Goal: Book appointment/travel/reservation

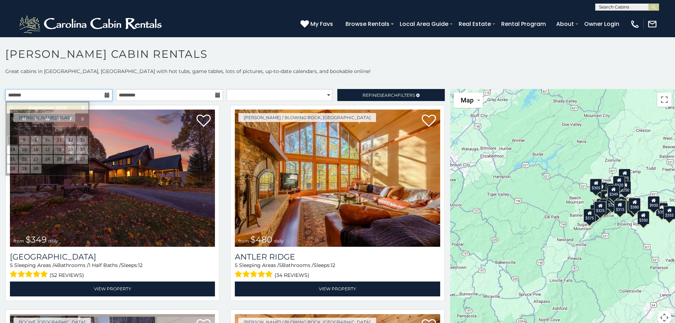
click at [85, 98] on input "text" at bounding box center [58, 95] width 107 height 12
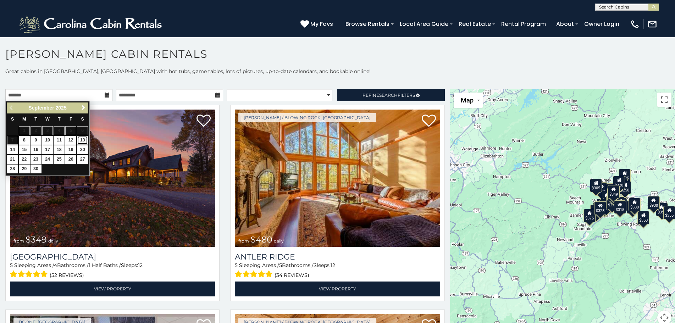
click at [81, 139] on link "13" at bounding box center [82, 140] width 11 height 9
type input "**********"
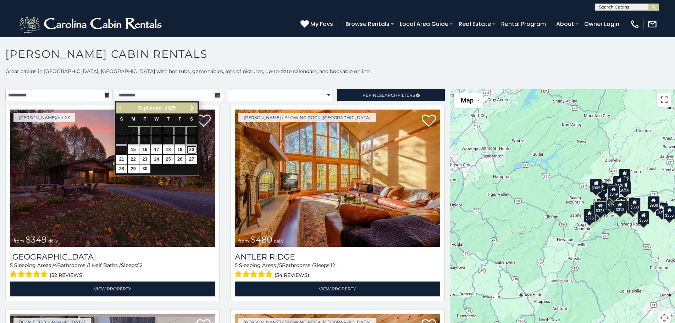
click at [192, 152] on link "20" at bounding box center [191, 149] width 11 height 9
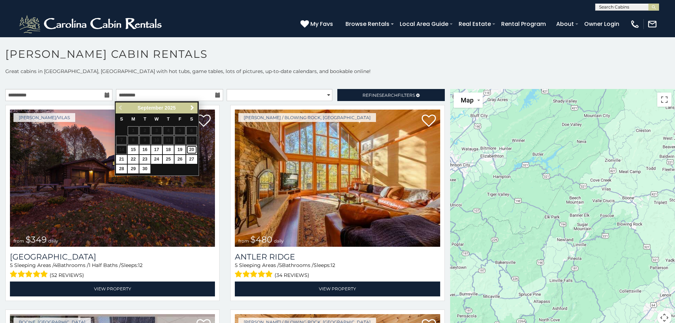
type input "**********"
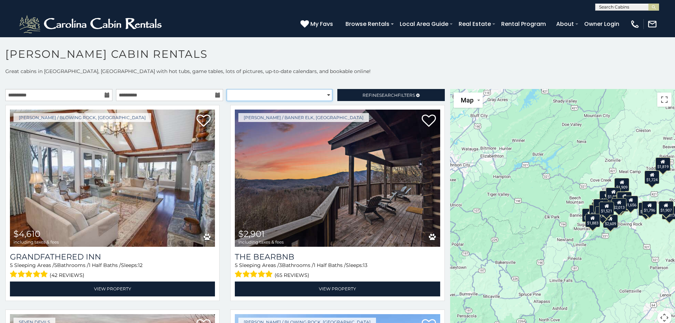
click at [323, 95] on select "**********" at bounding box center [280, 95] width 106 height 12
click at [351, 75] on div "**********" at bounding box center [337, 201] width 675 height 266
click at [334, 67] on h1 "[PERSON_NAME] Cabin Rentals" at bounding box center [337, 58] width 675 height 20
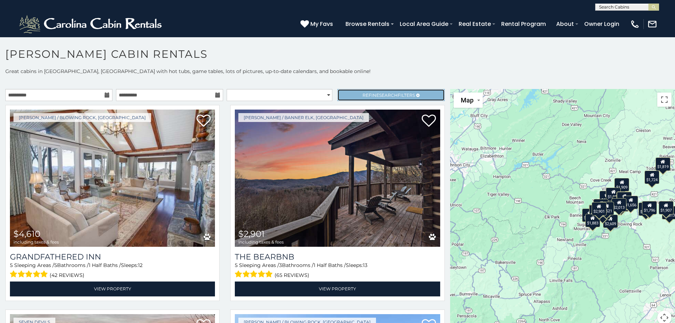
click at [351, 92] on link "Refine Search Filters" at bounding box center [390, 95] width 107 height 12
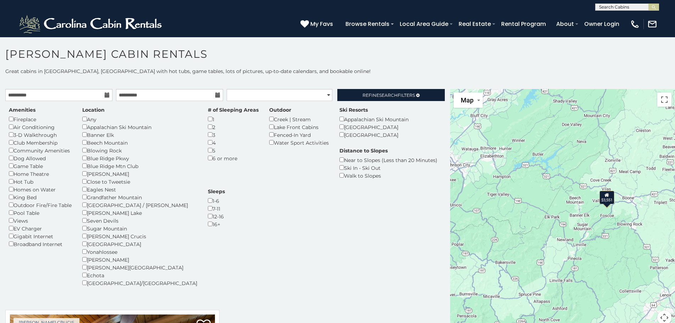
click at [346, 64] on h1 "[PERSON_NAME] Cabin Rentals" at bounding box center [337, 58] width 675 height 20
click at [265, 230] on div "Amenities Fireplace Air Conditioning 3-D Walkthrough Club Membership Community …" at bounding box center [225, 200] width 443 height 189
click at [321, 95] on select "**********" at bounding box center [280, 95] width 106 height 12
select select "**********"
click at [227, 89] on select "**********" at bounding box center [280, 95] width 106 height 12
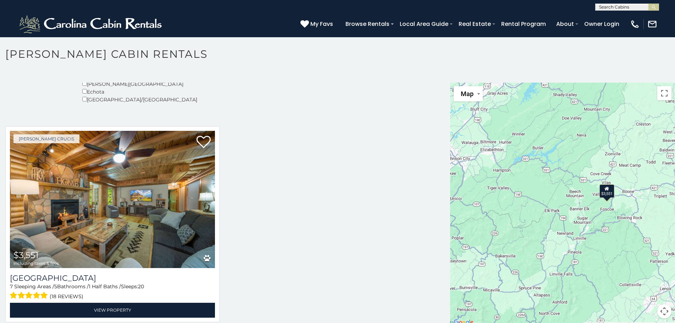
scroll to position [179, 0]
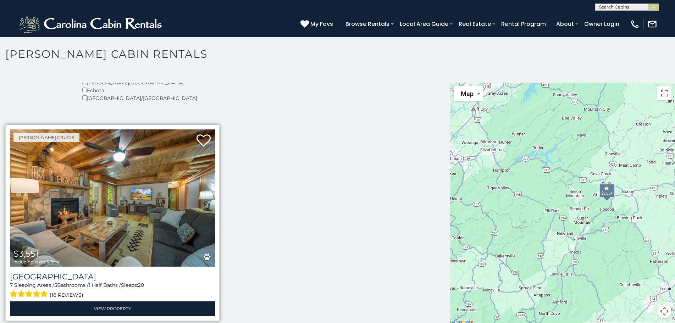
click at [94, 247] on img at bounding box center [112, 198] width 205 height 137
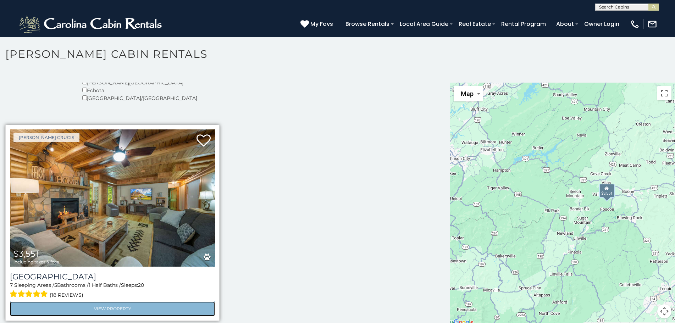
click at [131, 306] on link "View Property" at bounding box center [112, 309] width 205 height 15
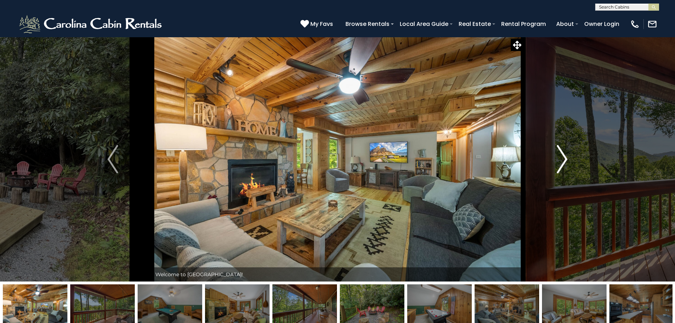
click at [564, 159] on img "Next" at bounding box center [562, 159] width 11 height 28
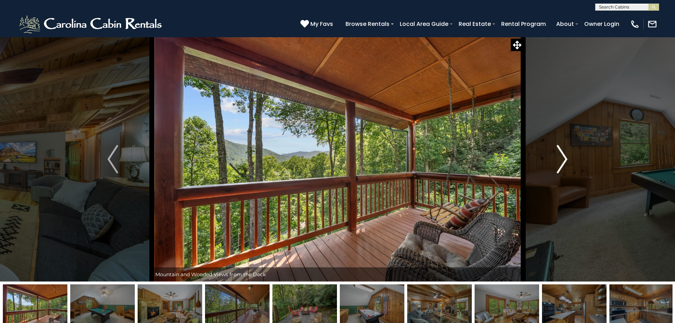
click at [564, 159] on img "Next" at bounding box center [562, 159] width 11 height 28
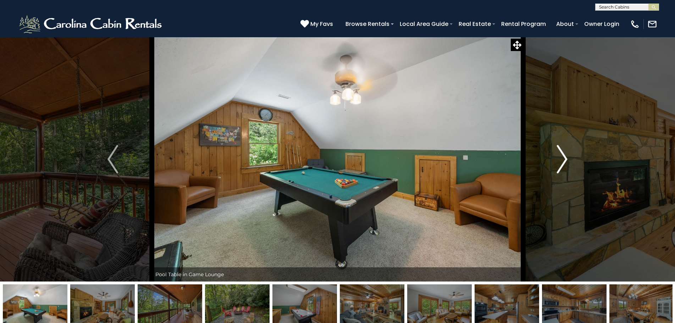
click at [564, 159] on img "Next" at bounding box center [562, 159] width 11 height 28
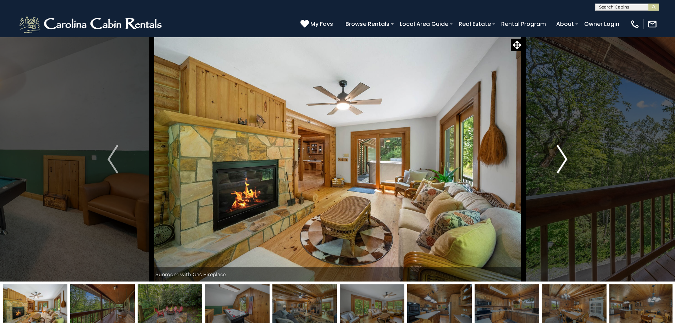
click at [564, 159] on img "Next" at bounding box center [562, 159] width 11 height 28
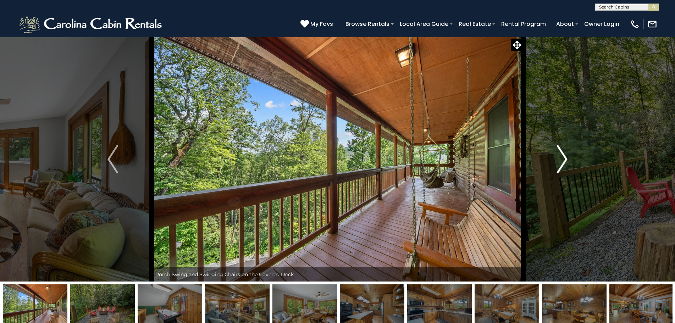
click at [564, 159] on img "Next" at bounding box center [562, 159] width 11 height 28
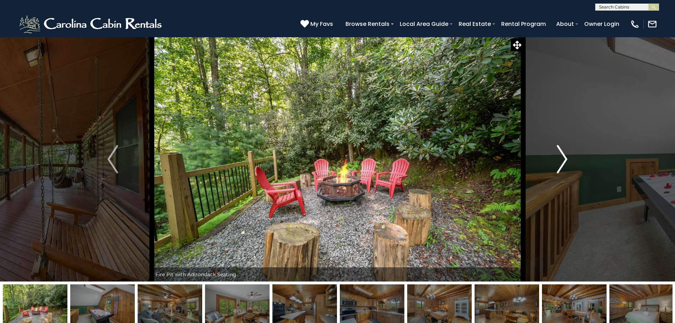
click at [564, 159] on img "Next" at bounding box center [562, 159] width 11 height 28
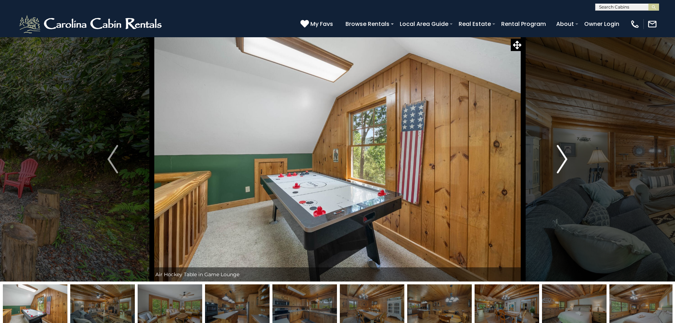
click at [564, 159] on img "Next" at bounding box center [562, 159] width 11 height 28
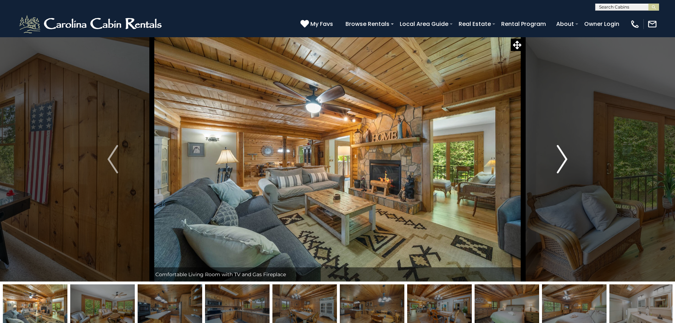
click at [564, 159] on img "Next" at bounding box center [562, 159] width 11 height 28
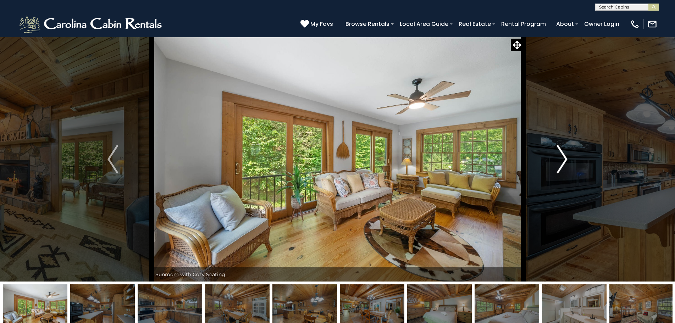
click at [564, 159] on img "Next" at bounding box center [562, 159] width 11 height 28
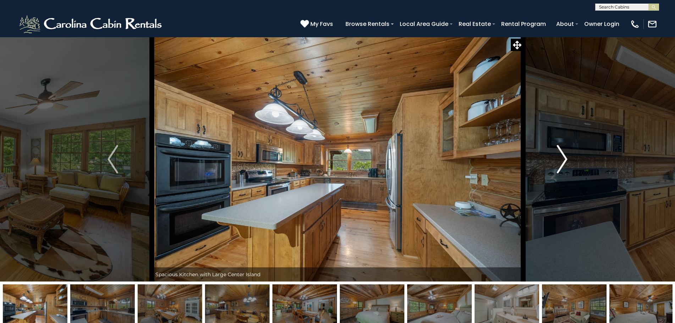
click at [564, 159] on img "Next" at bounding box center [562, 159] width 11 height 28
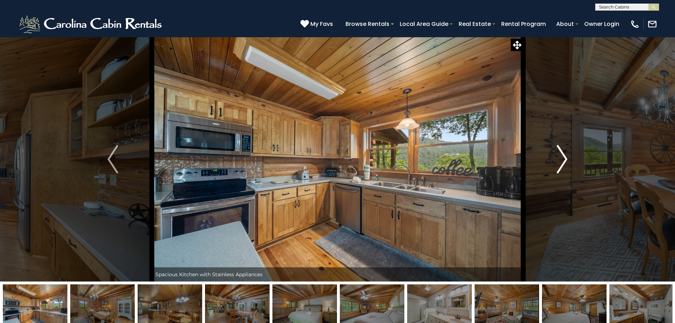
click at [562, 160] on img "Next" at bounding box center [562, 159] width 11 height 28
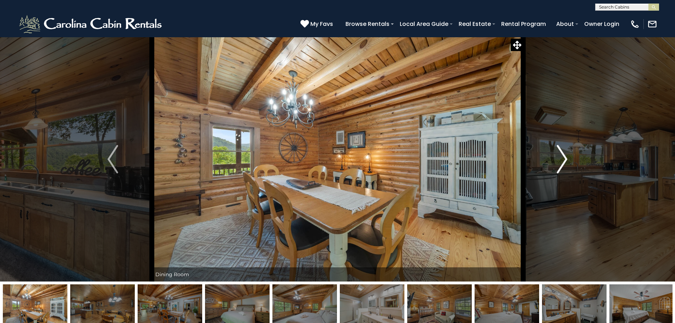
click at [562, 160] on img "Next" at bounding box center [562, 159] width 11 height 28
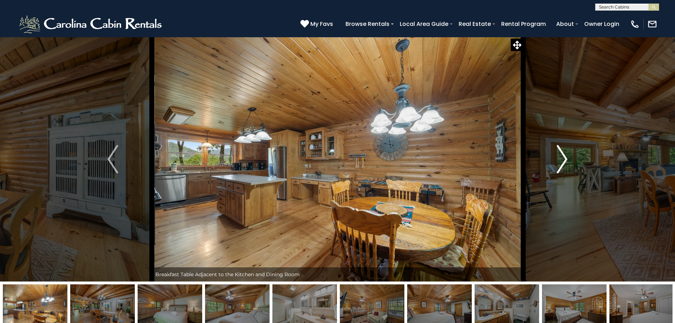
click at [562, 160] on img "Next" at bounding box center [562, 159] width 11 height 28
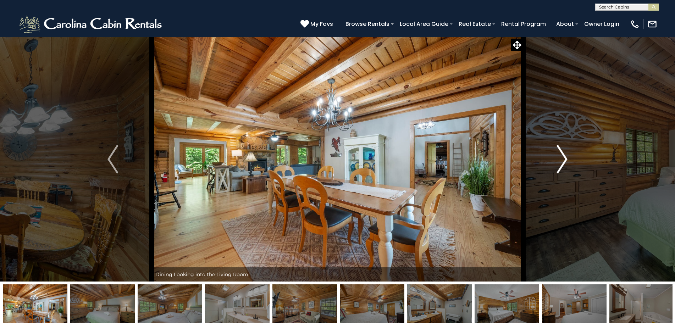
click at [562, 160] on img "Next" at bounding box center [562, 159] width 11 height 28
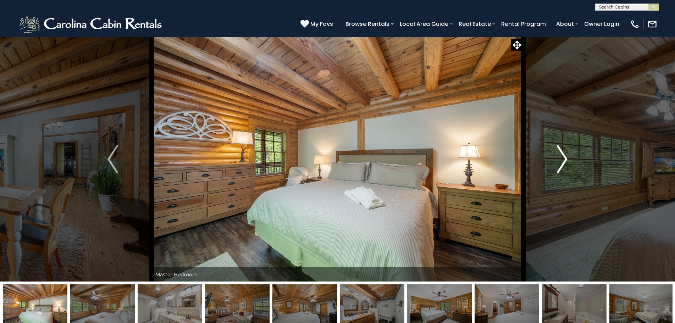
click at [562, 160] on img "Next" at bounding box center [562, 159] width 11 height 28
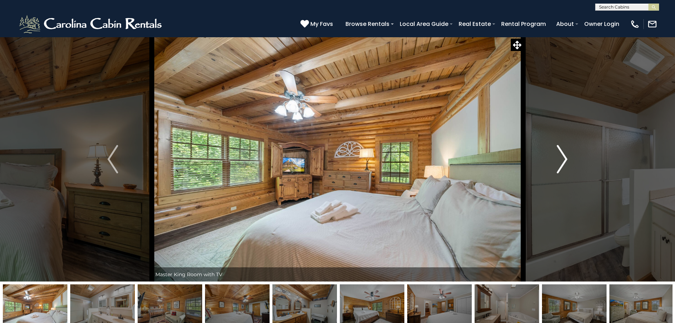
click at [562, 160] on img "Next" at bounding box center [562, 159] width 11 height 28
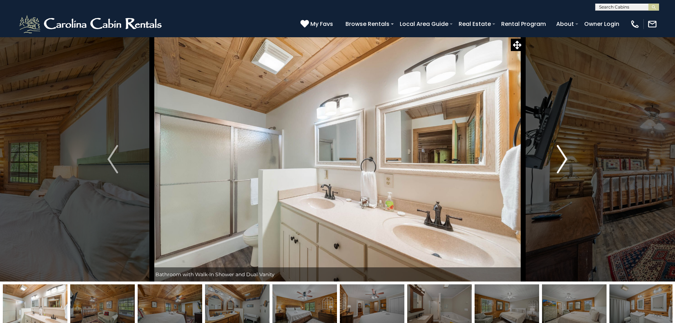
click at [562, 160] on img "Next" at bounding box center [562, 159] width 11 height 28
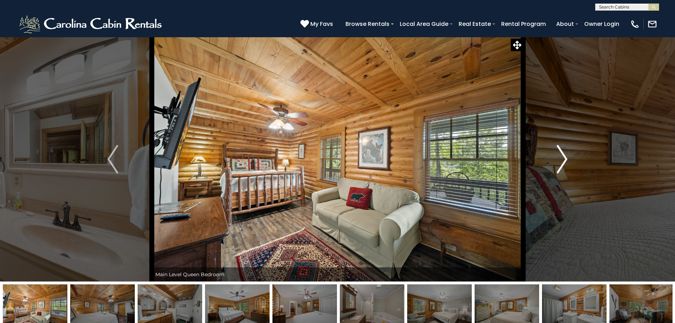
click at [562, 160] on img "Next" at bounding box center [562, 159] width 11 height 28
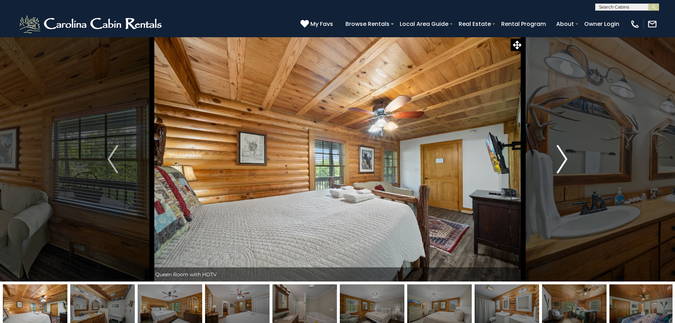
click at [562, 160] on img "Next" at bounding box center [562, 159] width 11 height 28
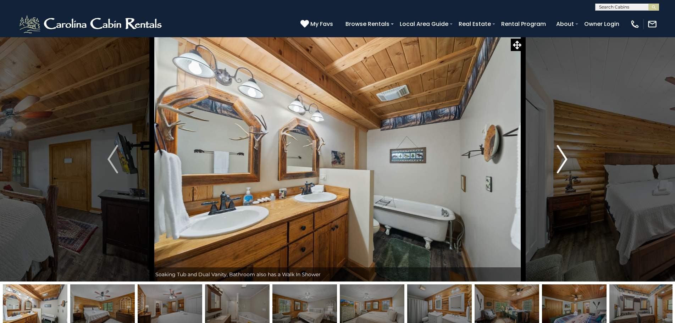
click at [562, 160] on img "Next" at bounding box center [562, 159] width 11 height 28
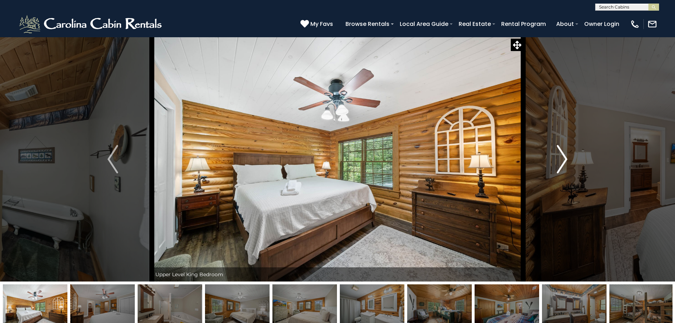
click at [562, 160] on img "Next" at bounding box center [562, 159] width 11 height 28
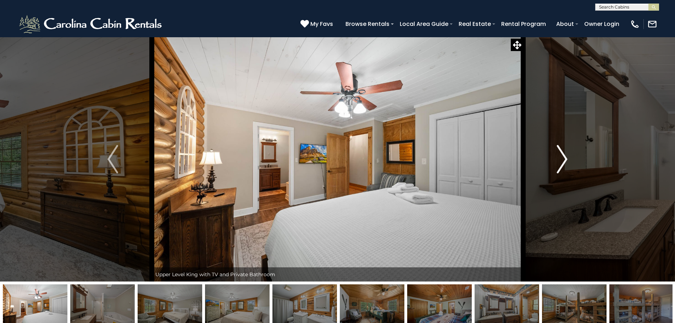
click at [562, 160] on img "Next" at bounding box center [562, 159] width 11 height 28
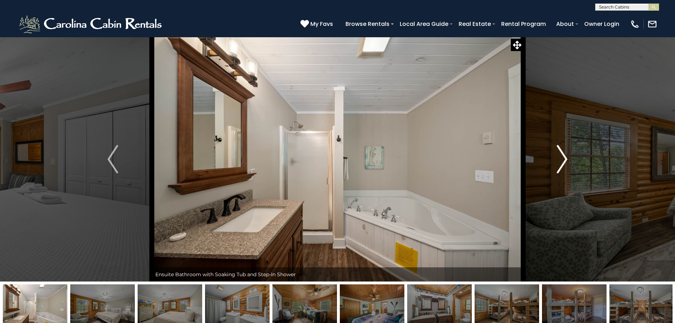
click at [562, 160] on img "Next" at bounding box center [562, 159] width 11 height 28
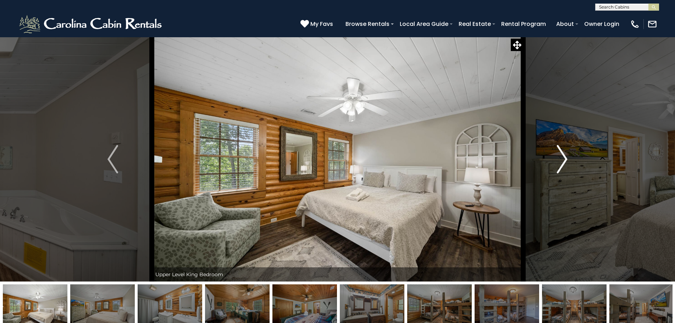
click at [562, 160] on img "Next" at bounding box center [562, 159] width 11 height 28
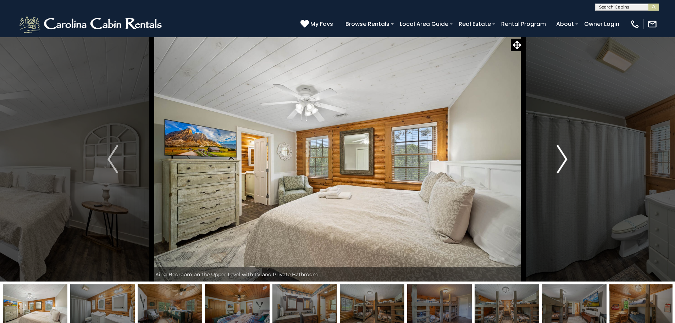
click at [562, 160] on img "Next" at bounding box center [562, 159] width 11 height 28
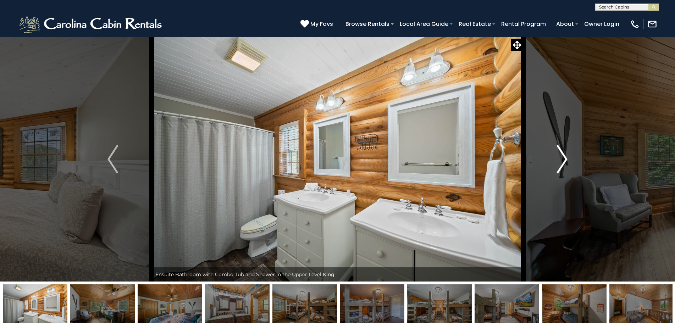
click at [562, 160] on img "Next" at bounding box center [562, 159] width 11 height 28
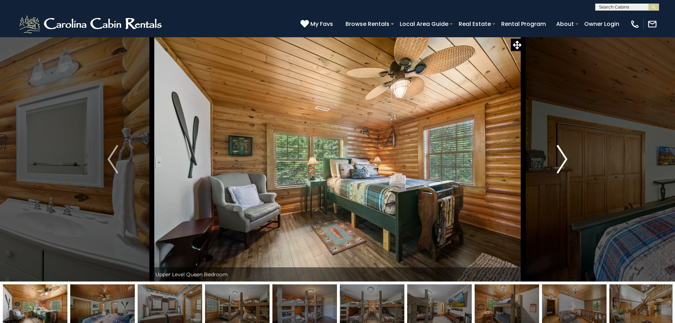
click at [562, 160] on img "Next" at bounding box center [562, 159] width 11 height 28
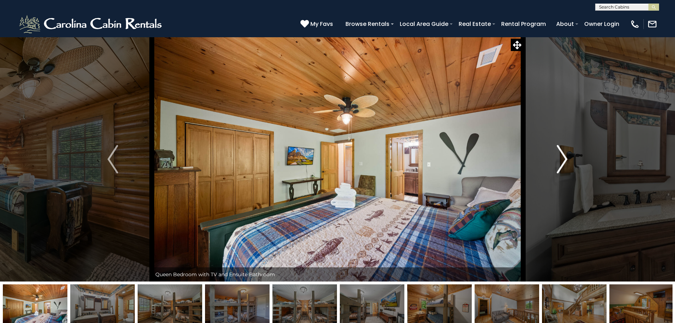
click at [562, 160] on img "Next" at bounding box center [562, 159] width 11 height 28
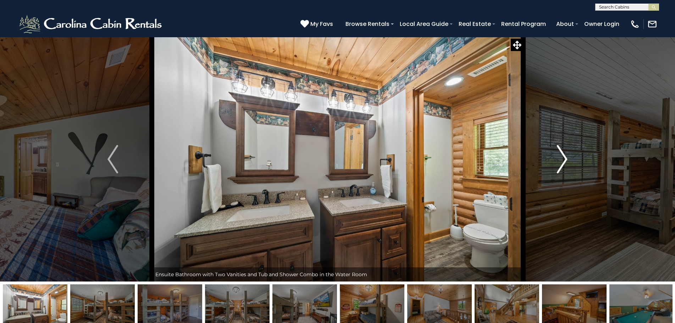
click at [562, 160] on img "Next" at bounding box center [562, 159] width 11 height 28
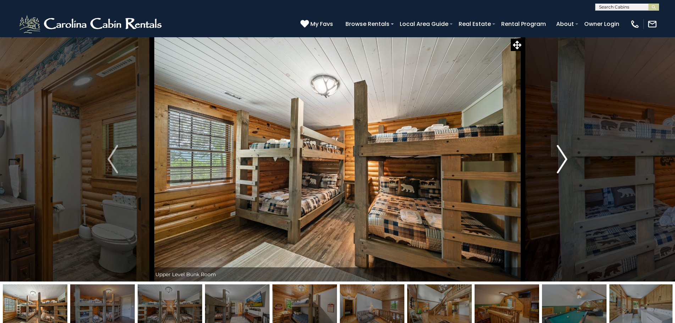
click at [562, 160] on img "Next" at bounding box center [562, 159] width 11 height 28
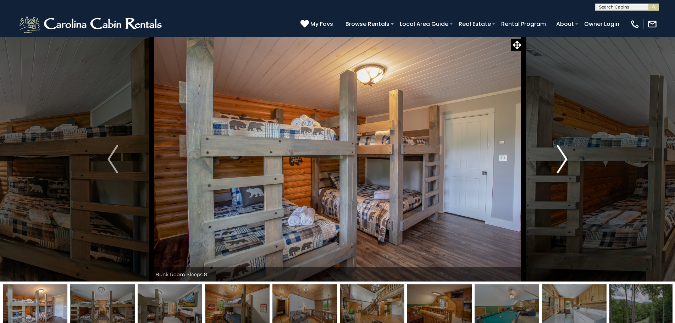
click at [562, 160] on img "Next" at bounding box center [562, 159] width 11 height 28
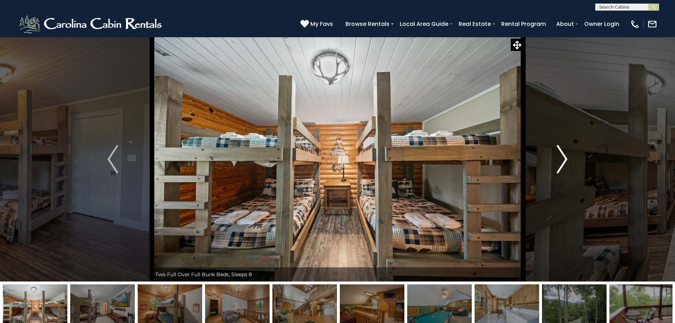
click at [562, 160] on img "Next" at bounding box center [562, 159] width 11 height 28
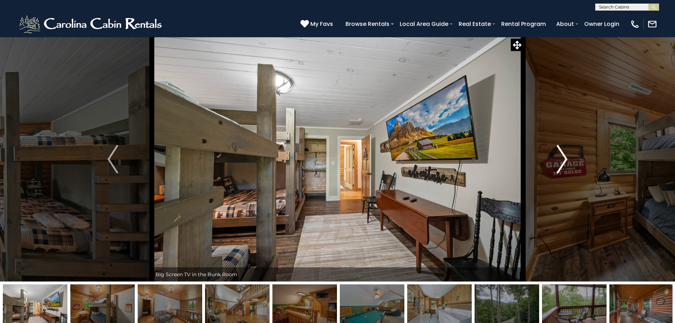
click at [562, 160] on img "Next" at bounding box center [562, 159] width 11 height 28
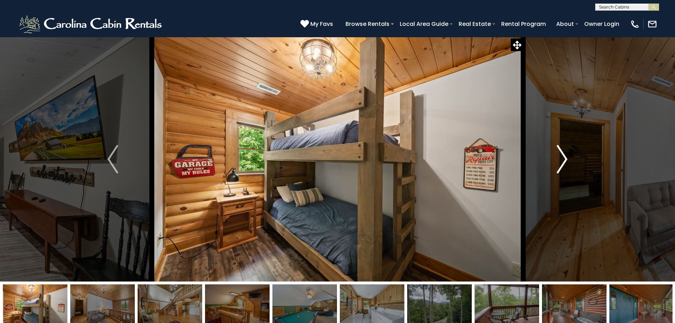
click at [562, 160] on img "Next" at bounding box center [562, 159] width 11 height 28
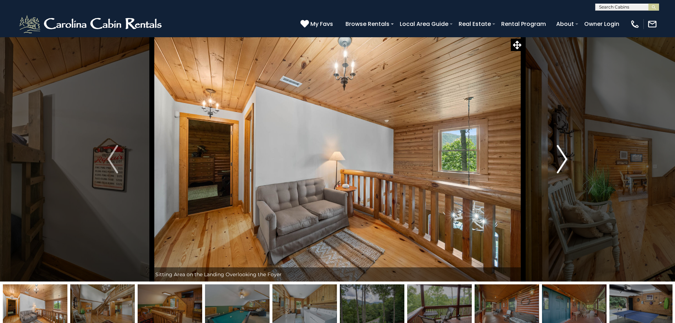
click at [562, 160] on img "Next" at bounding box center [562, 159] width 11 height 28
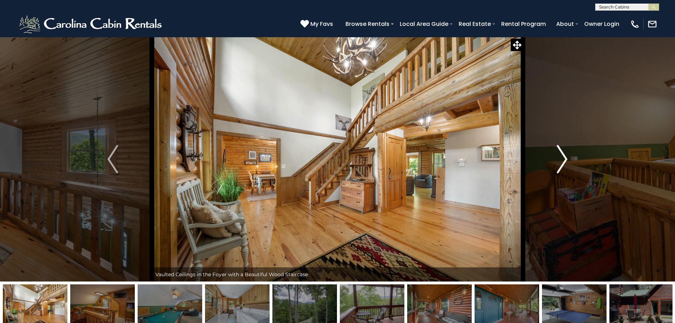
click at [562, 160] on img "Next" at bounding box center [562, 159] width 11 height 28
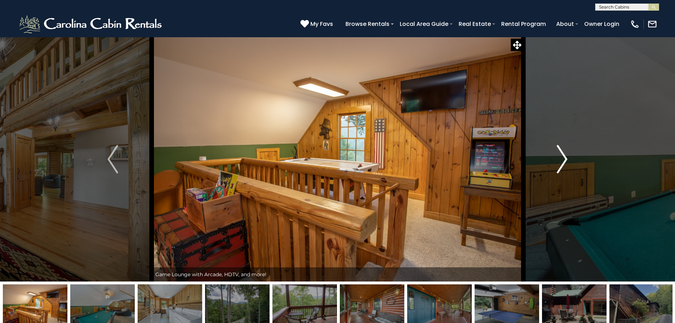
click at [562, 160] on img "Next" at bounding box center [562, 159] width 11 height 28
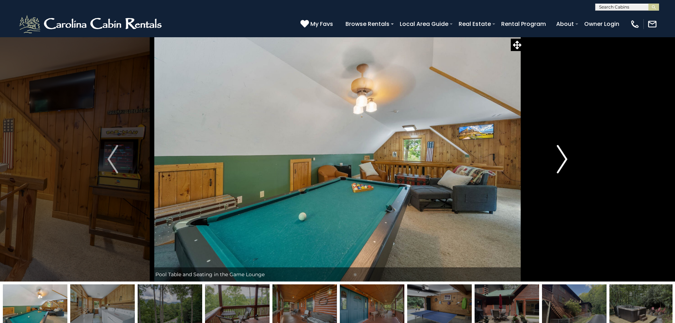
click at [562, 160] on img "Next" at bounding box center [562, 159] width 11 height 28
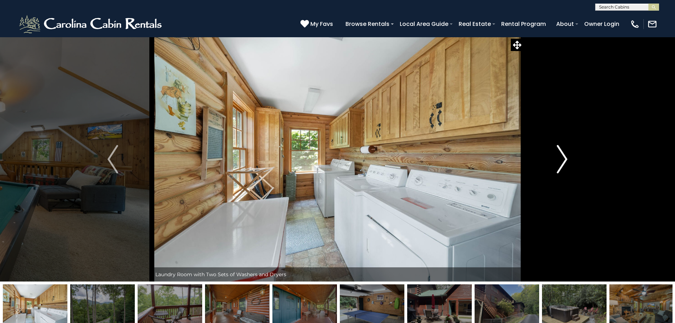
click at [565, 160] on img "Next" at bounding box center [562, 159] width 11 height 28
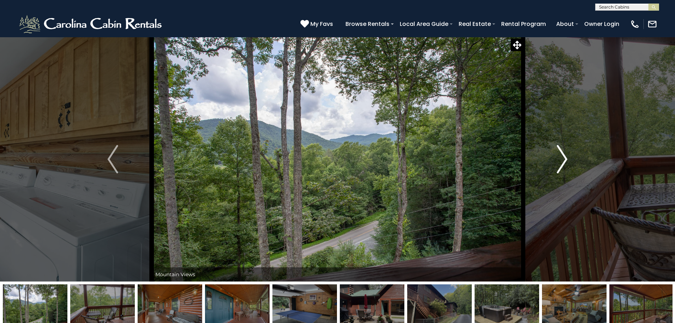
click at [565, 160] on img "Next" at bounding box center [562, 159] width 11 height 28
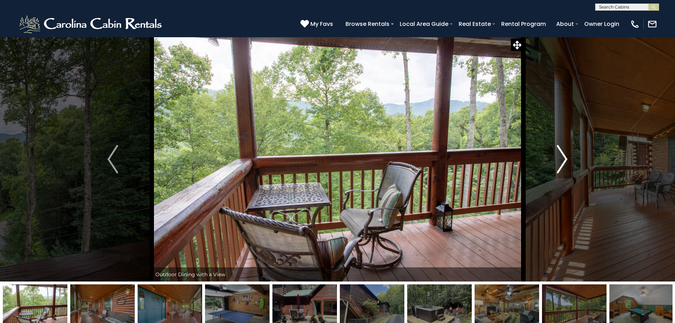
click at [565, 160] on img "Next" at bounding box center [562, 159] width 11 height 28
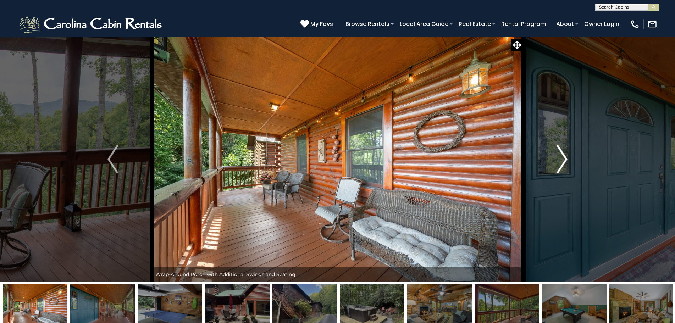
click at [565, 160] on img "Next" at bounding box center [562, 159] width 11 height 28
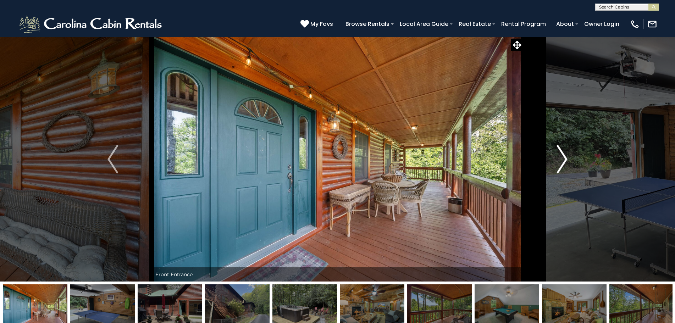
click at [565, 160] on img "Next" at bounding box center [562, 159] width 11 height 28
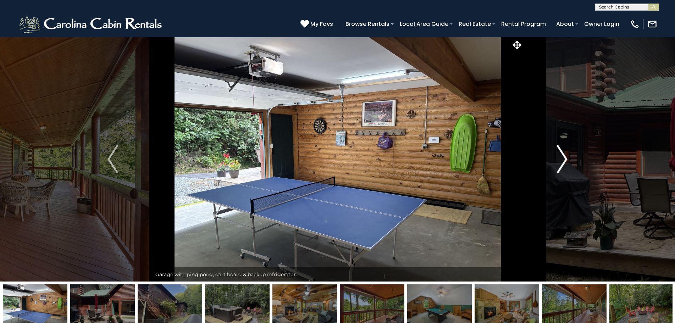
click at [565, 160] on img "Next" at bounding box center [562, 159] width 11 height 28
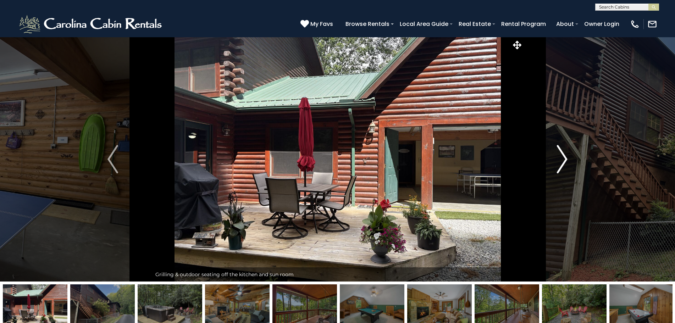
click at [565, 160] on img "Next" at bounding box center [562, 159] width 11 height 28
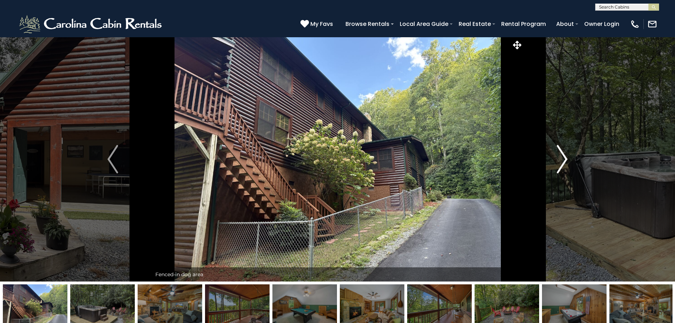
click at [565, 160] on img "Next" at bounding box center [562, 159] width 11 height 28
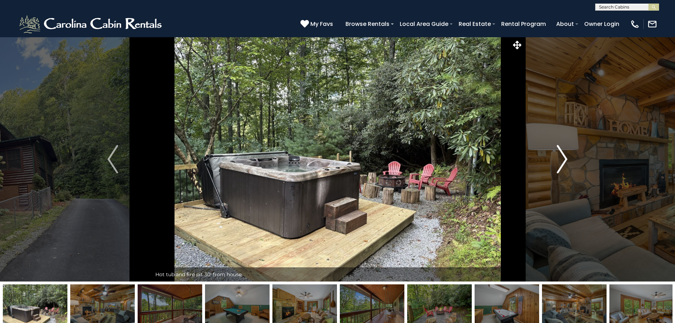
click at [565, 160] on img "Next" at bounding box center [562, 159] width 11 height 28
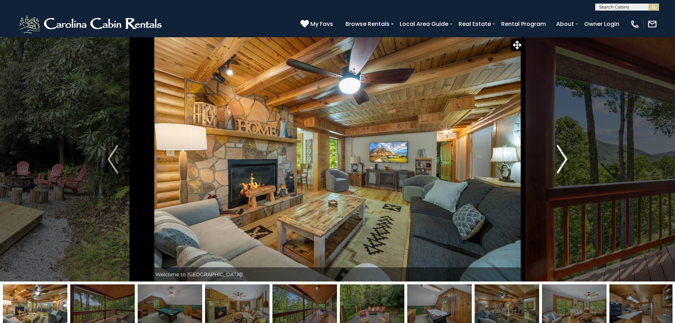
click at [565, 160] on img "Next" at bounding box center [562, 159] width 11 height 28
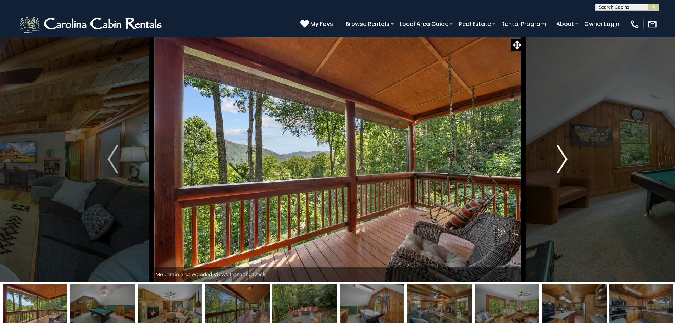
click at [565, 160] on img "Next" at bounding box center [562, 159] width 11 height 28
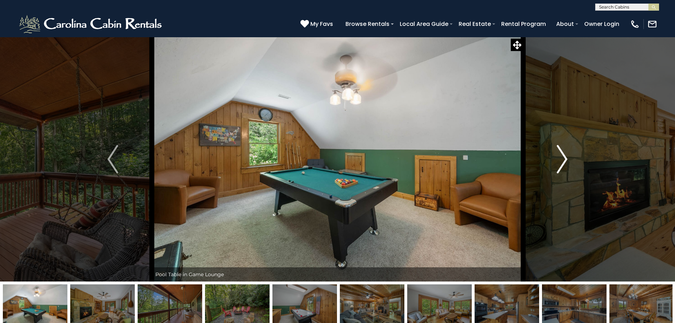
click at [570, 161] on button "Next" at bounding box center [562, 159] width 78 height 245
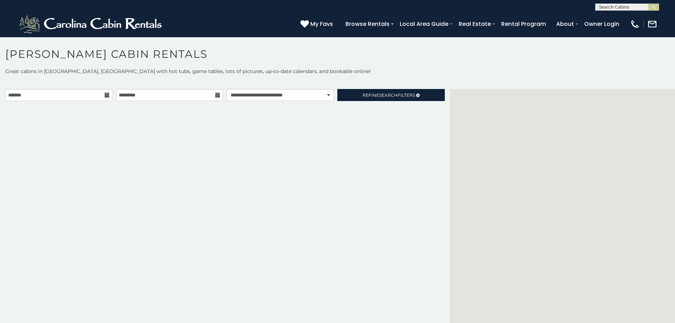
select select "**********"
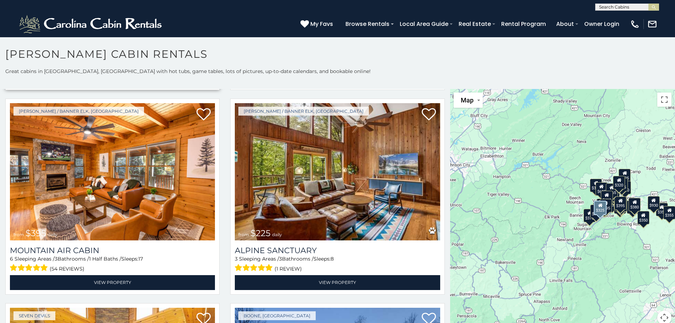
scroll to position [2661, 0]
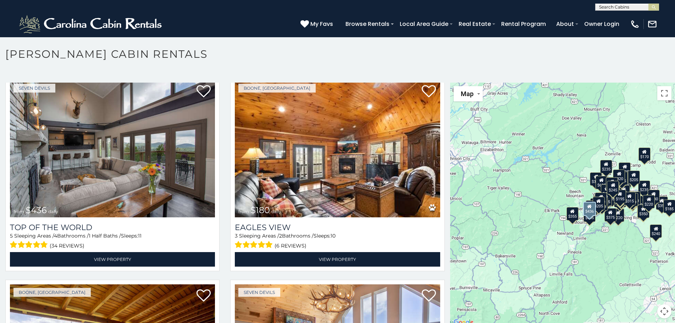
scroll to position [5434, 0]
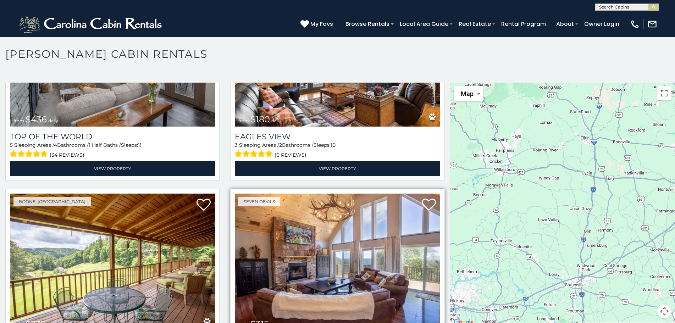
drag, startPoint x: 616, startPoint y: 271, endPoint x: 357, endPoint y: 225, distance: 263.3
click at [357, 83] on main "**********" at bounding box center [337, 83] width 675 height 0
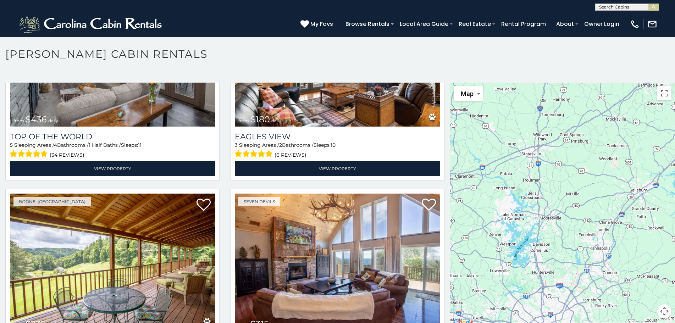
drag, startPoint x: 536, startPoint y: 290, endPoint x: 493, endPoint y: 155, distance: 142.4
click at [493, 155] on div "$349 $480 $525 $315 $355 $635 $675 $930 $400 $451 $330 $400 $485 $460 $395 $255…" at bounding box center [562, 205] width 225 height 244
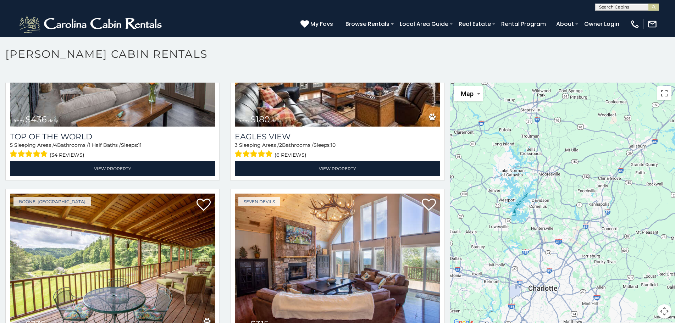
drag, startPoint x: 557, startPoint y: 264, endPoint x: 556, endPoint y: 227, distance: 36.9
click at [556, 227] on div "$349 $480 $525 $315 $355 $635 $675 $930 $400 $451 $330 $400 $485 $460 $395 $255…" at bounding box center [562, 205] width 225 height 244
click at [549, 191] on div "$349 $480 $525 $315 $355 $635 $675 $930 $400 $451 $330 $400 $485 $460 $395 $255…" at bounding box center [562, 205] width 225 height 244
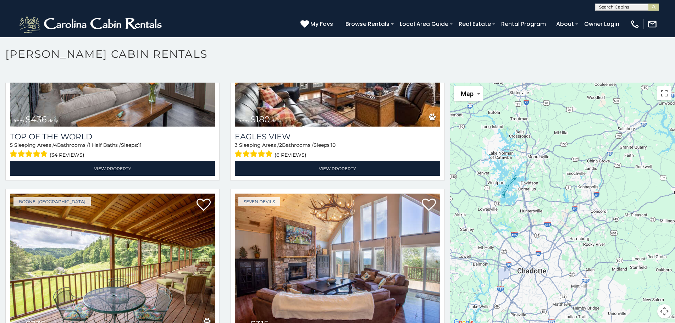
drag, startPoint x: 603, startPoint y: 276, endPoint x: 591, endPoint y: 258, distance: 21.0
click at [591, 258] on div "$349 $480 $525 $315 $355 $635 $675 $930 $400 $451 $330 $400 $485 $460 $395 $255…" at bounding box center [562, 205] width 225 height 244
